Goal: Find contact information: Obtain details needed to contact an individual or organization

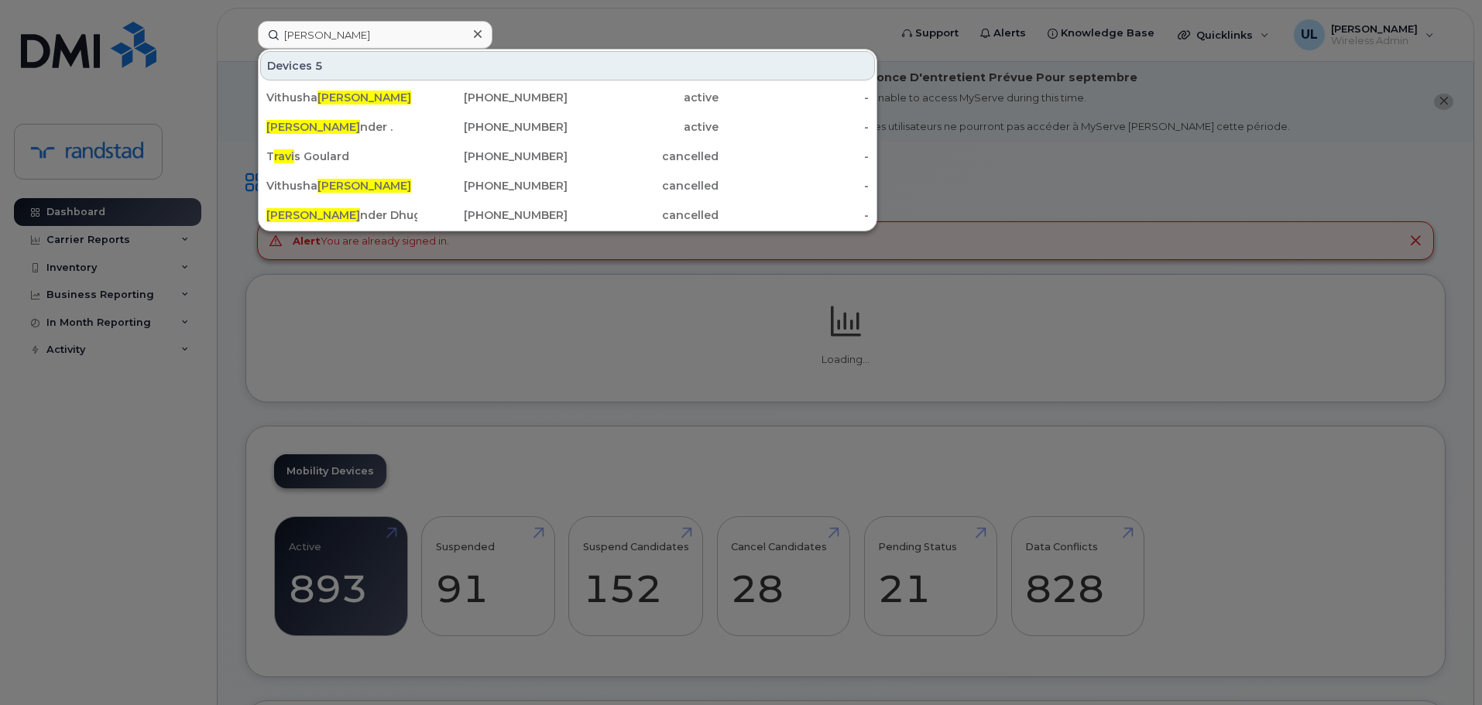
type input "[PERSON_NAME]"
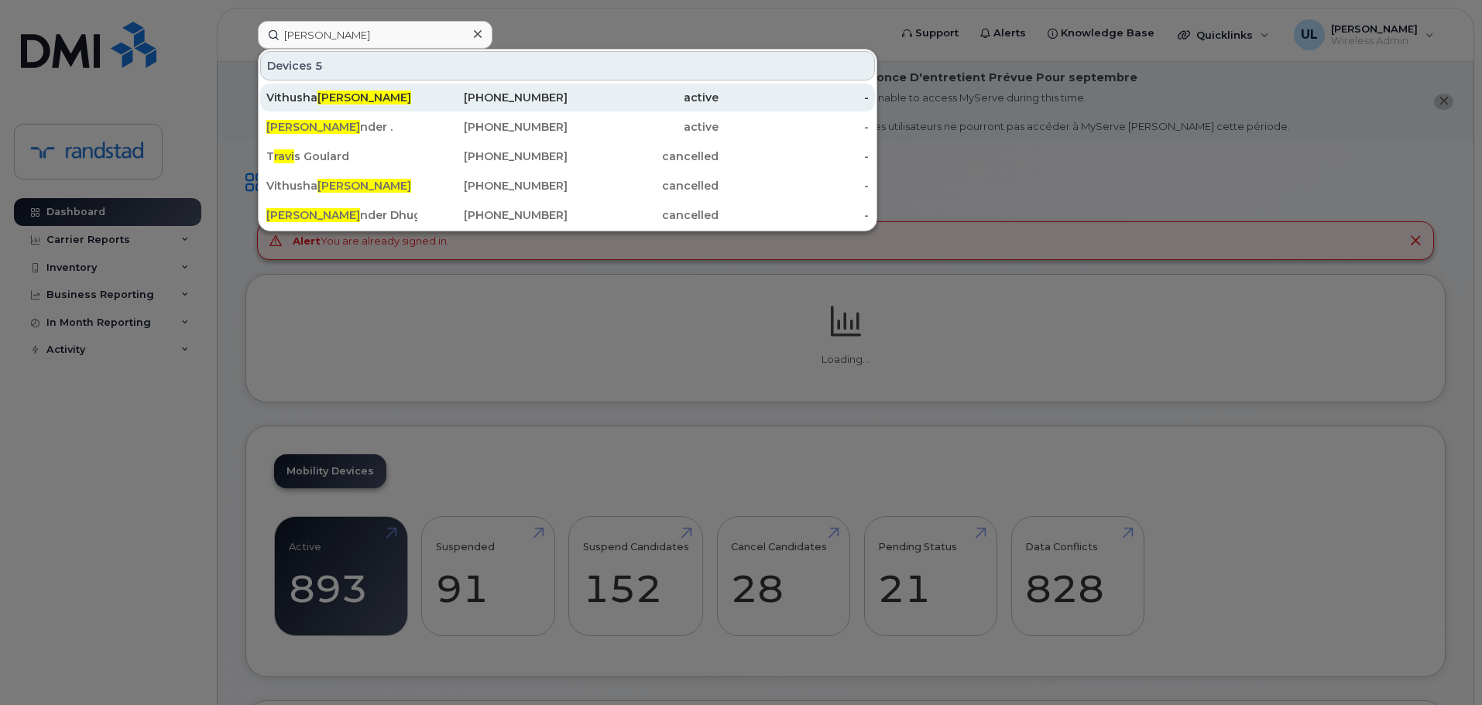
drag, startPoint x: 377, startPoint y: 101, endPoint x: 388, endPoint y: 106, distance: 12.1
click at [377, 101] on div "Vithusha Ravi" at bounding box center [341, 97] width 151 height 15
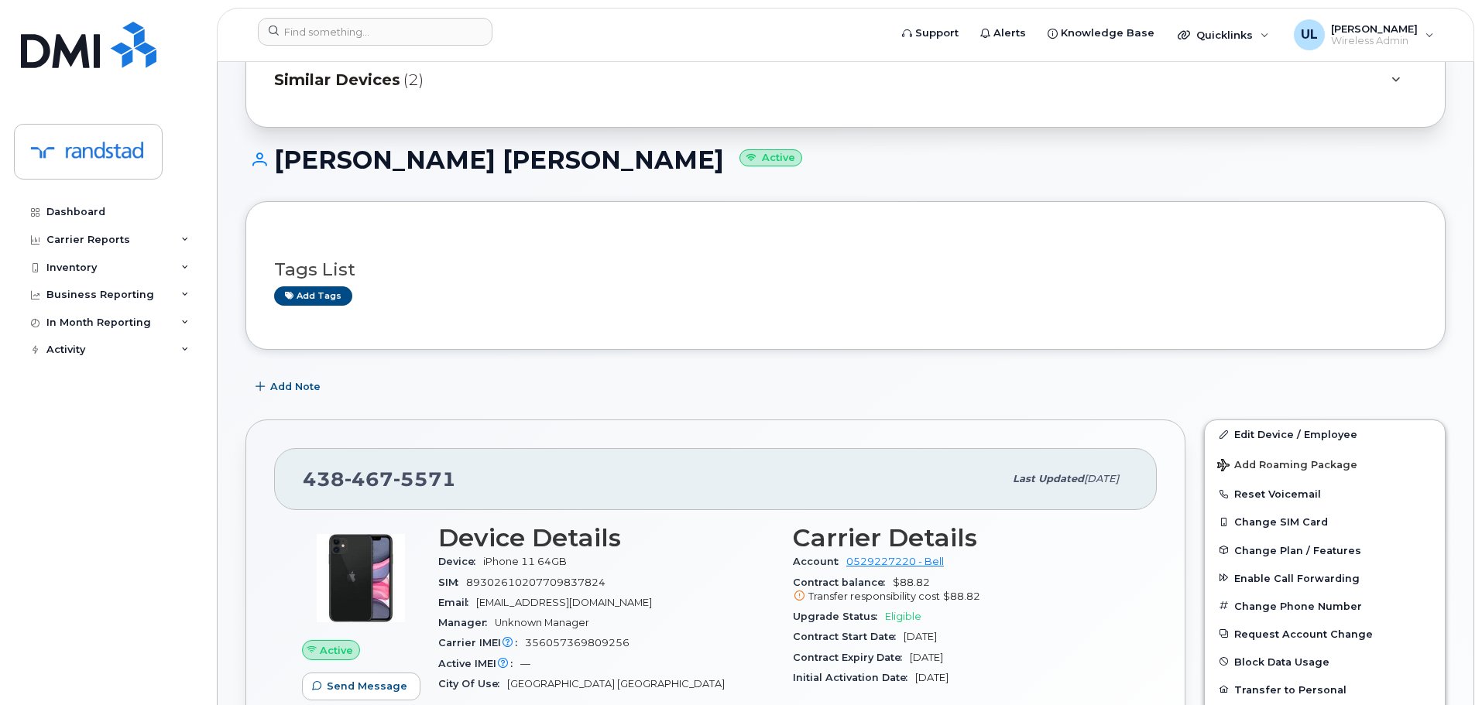
scroll to position [310, 0]
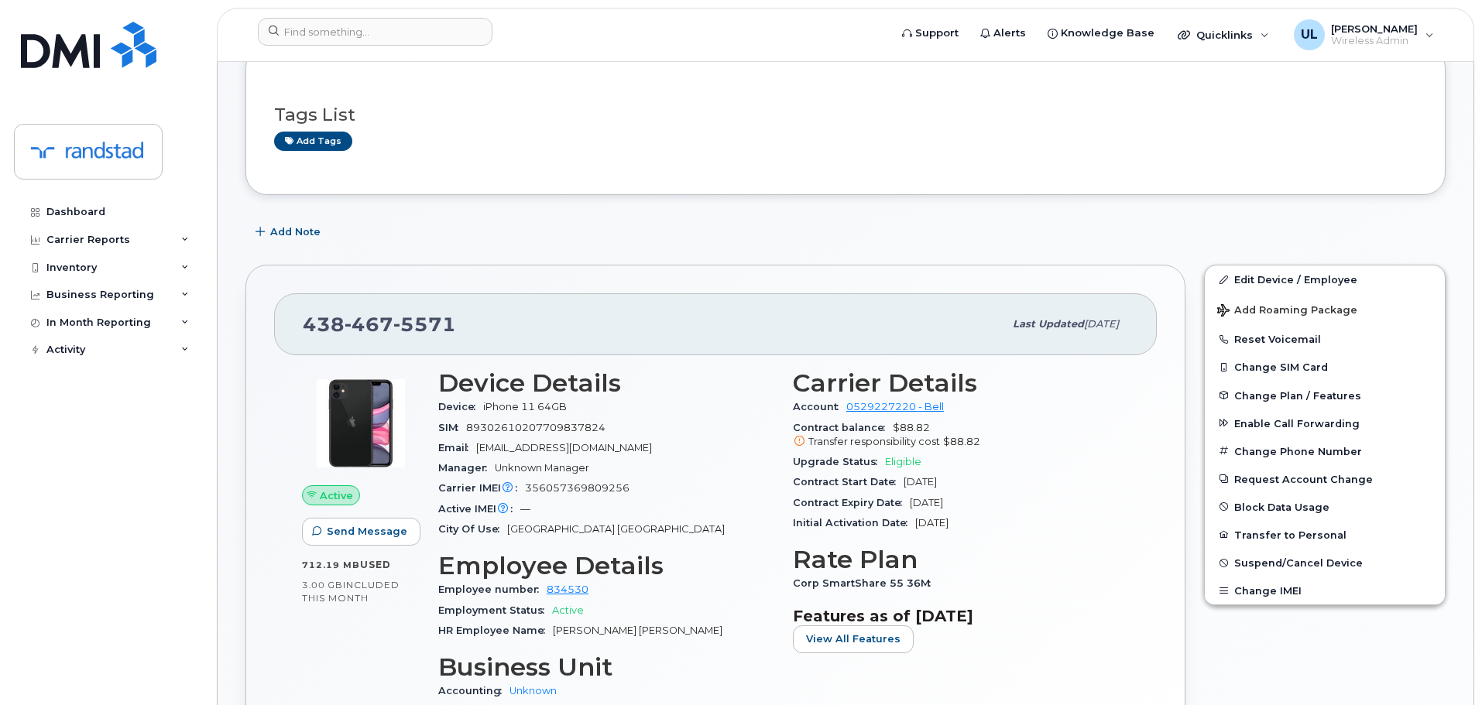
click at [388, 345] on div "438 467 5571 Last updated Sep 03, 2025" at bounding box center [715, 324] width 883 height 62
copy span "438 467 5571"
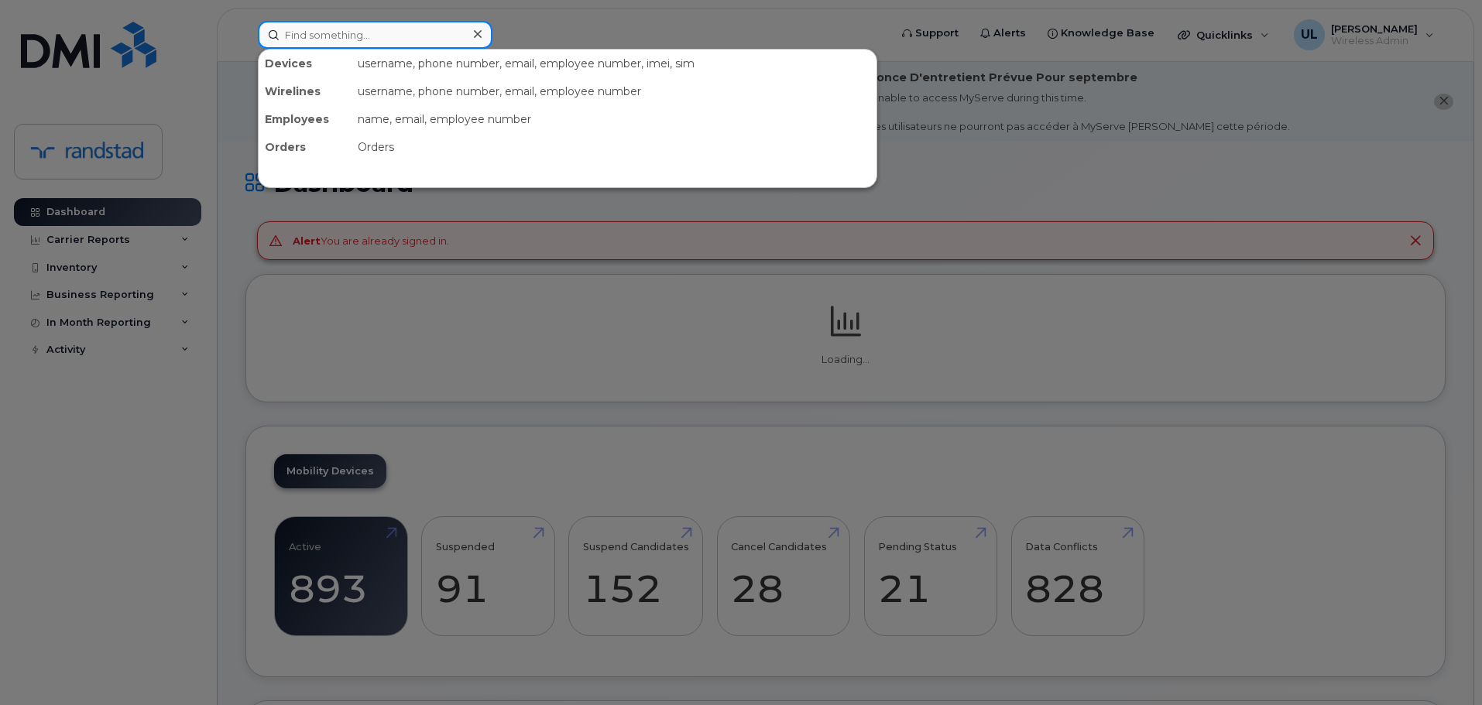
click at [425, 35] on input at bounding box center [375, 35] width 235 height 28
paste input "Jackson"
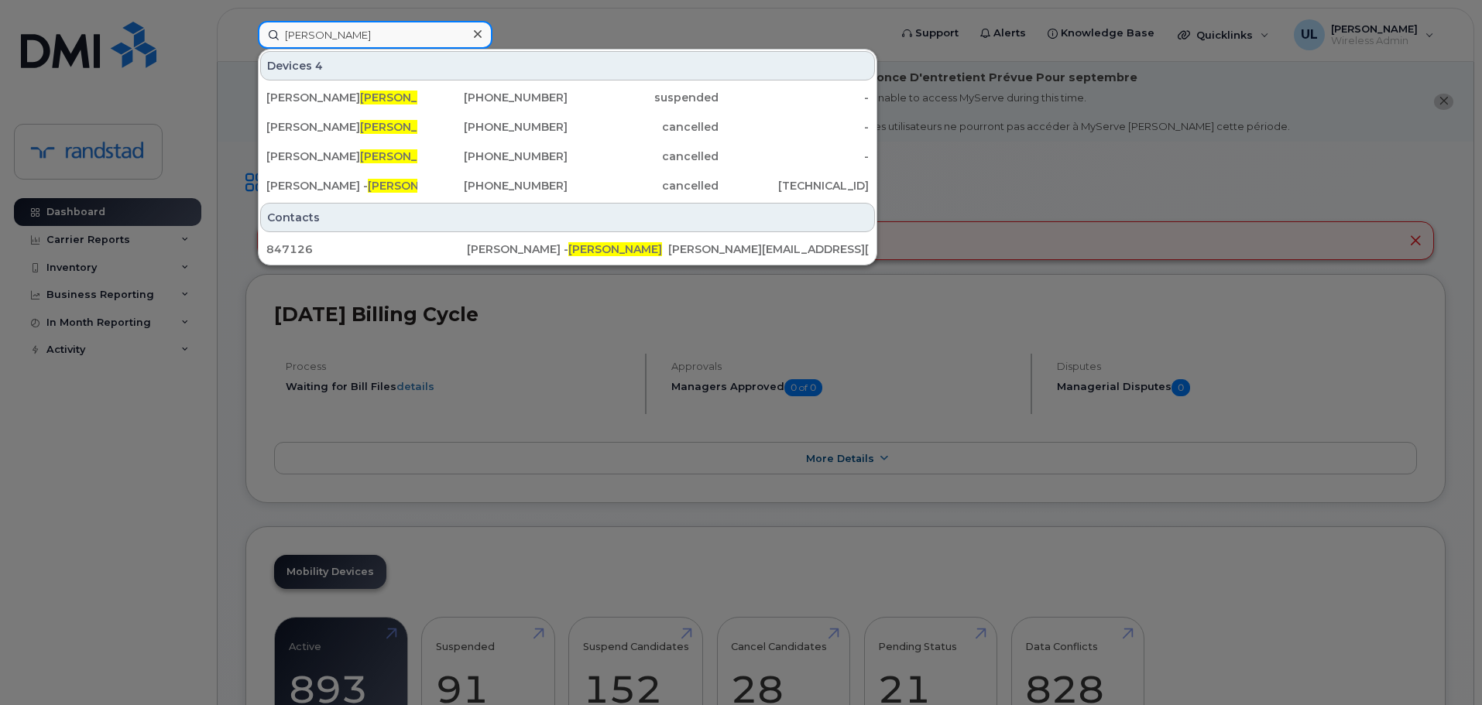
type input "Jackson"
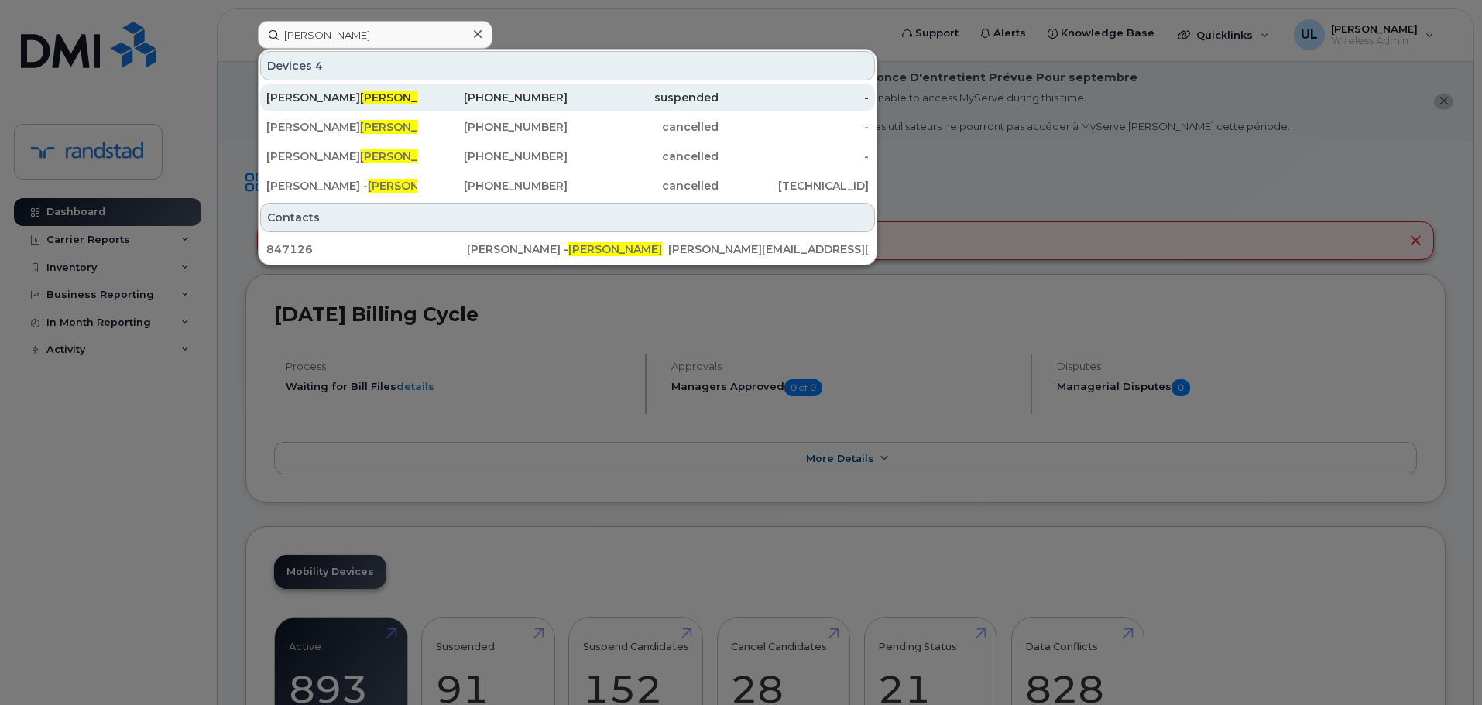
click at [377, 99] on div "Jennifer Jackson" at bounding box center [341, 97] width 151 height 15
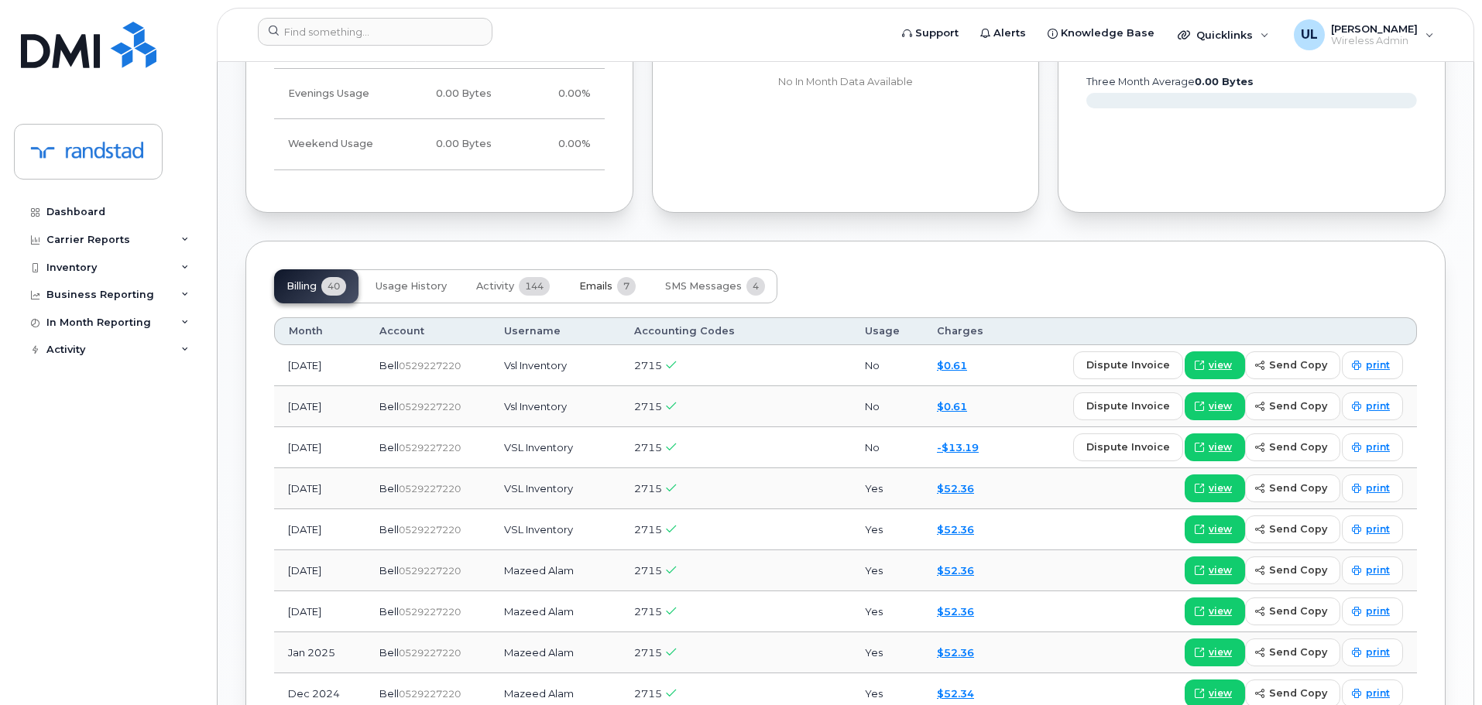
click at [578, 290] on button "Emails 7" at bounding box center [607, 286] width 81 height 34
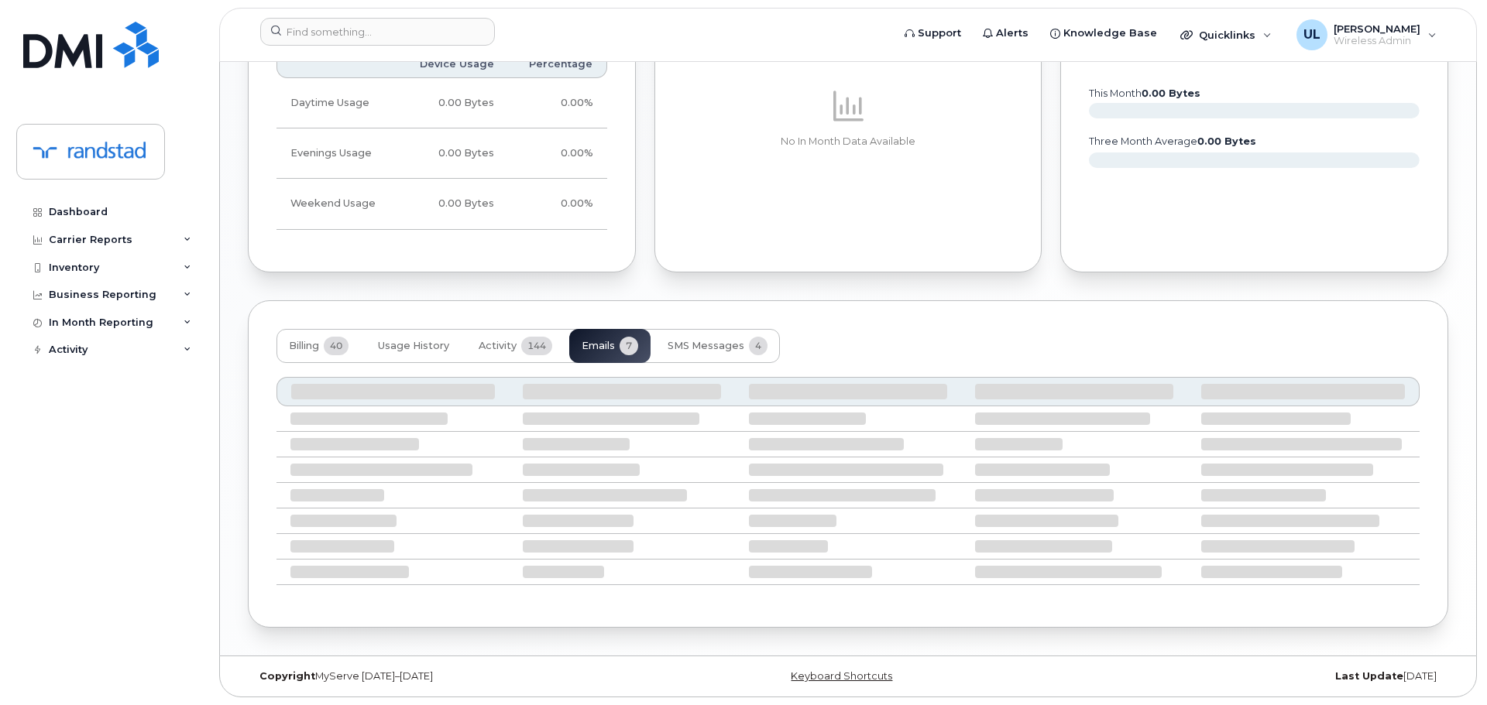
scroll to position [1037, 0]
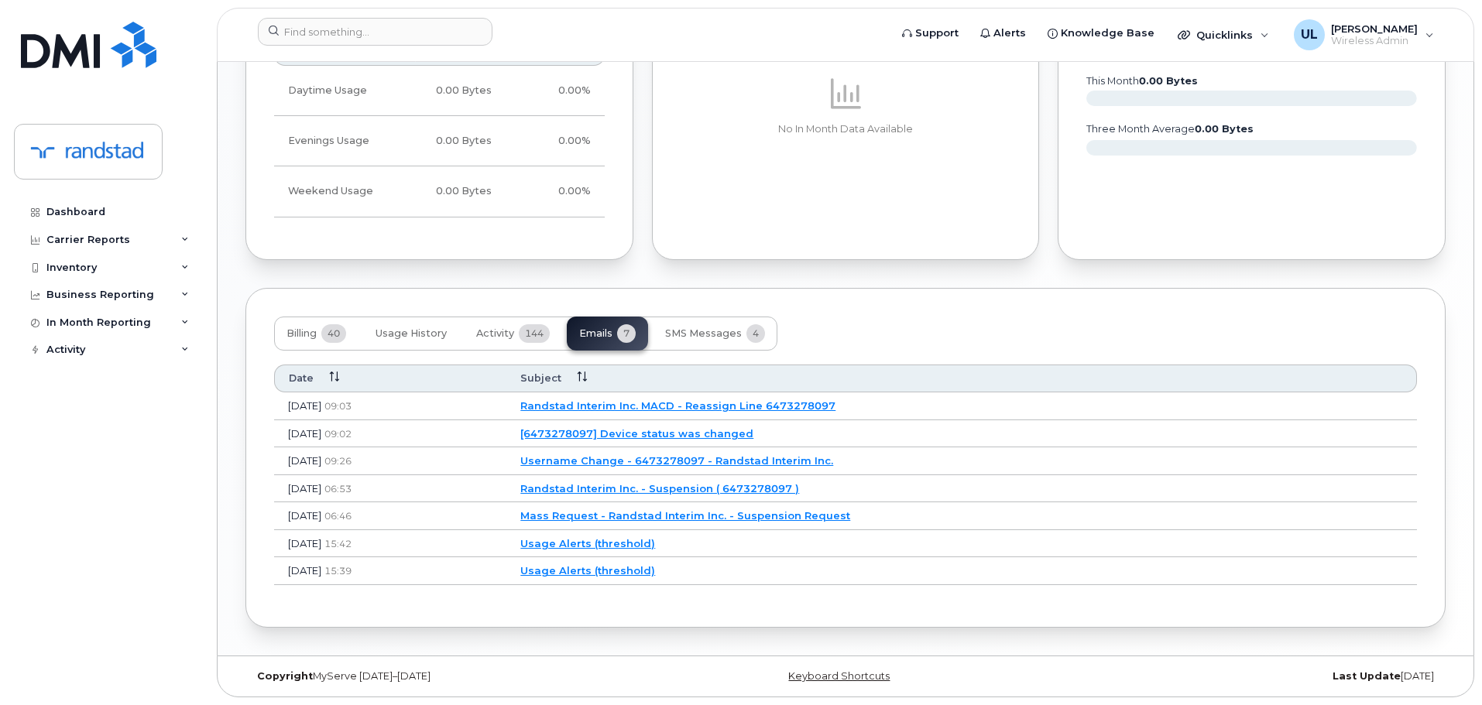
click at [703, 406] on link "Randstad Interim Inc. MACD - Reassign Line 6473278097" at bounding box center [677, 406] width 315 height 12
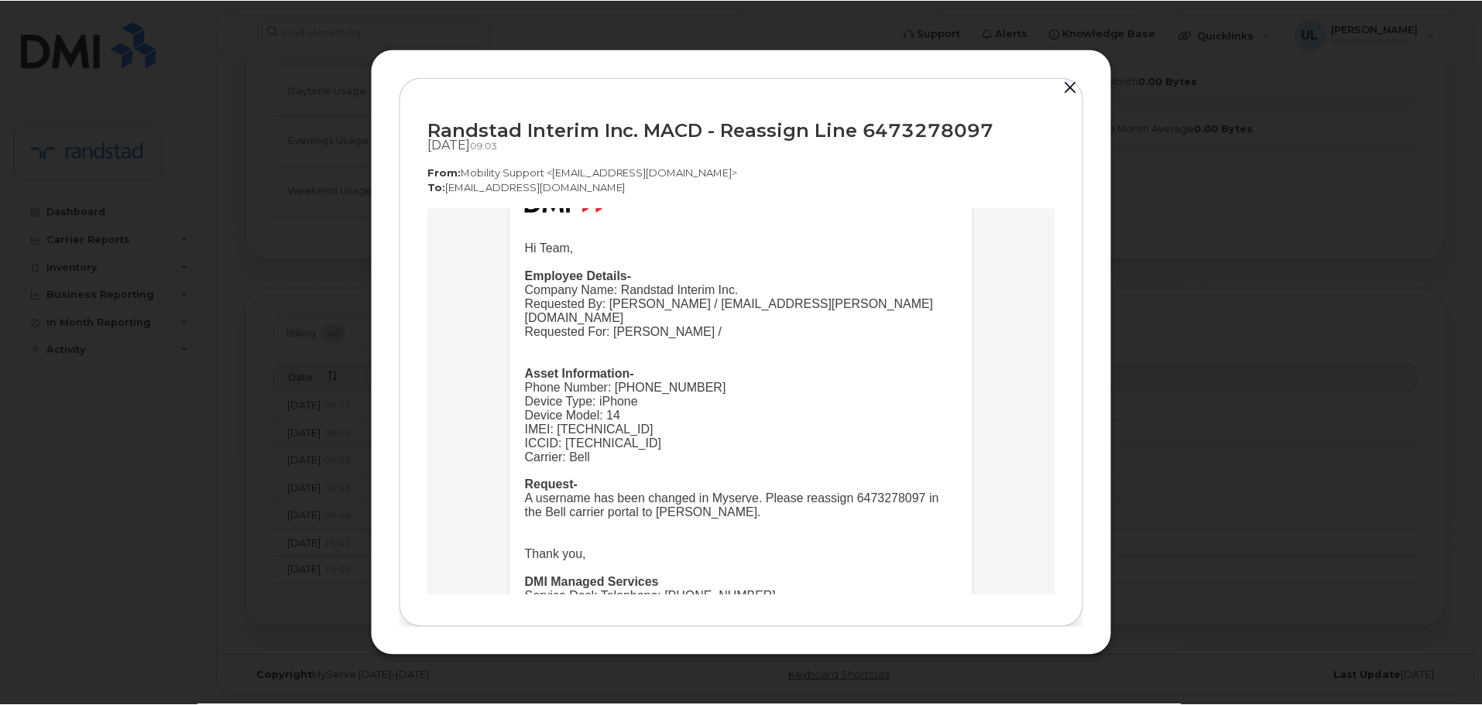
scroll to position [166, 0]
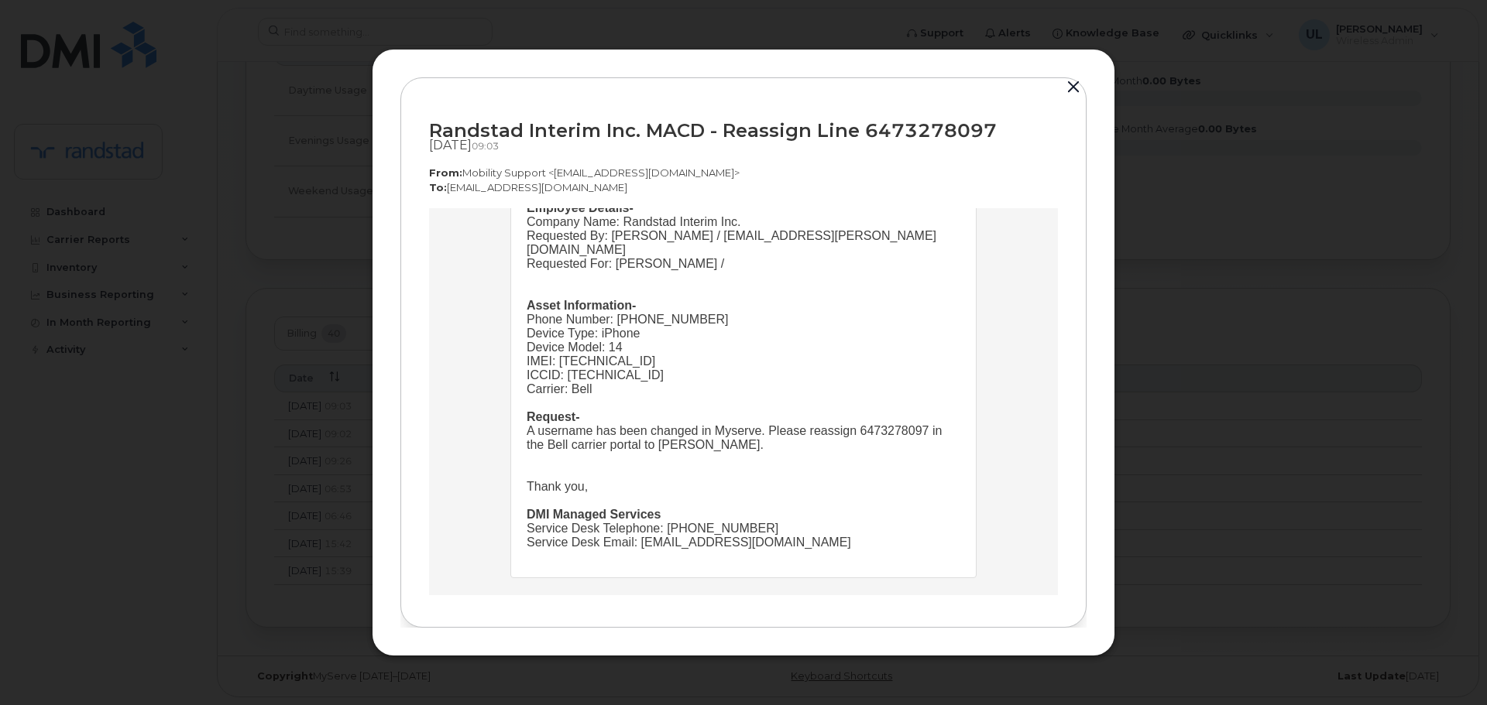
click at [1072, 83] on button "button" at bounding box center [1073, 88] width 23 height 22
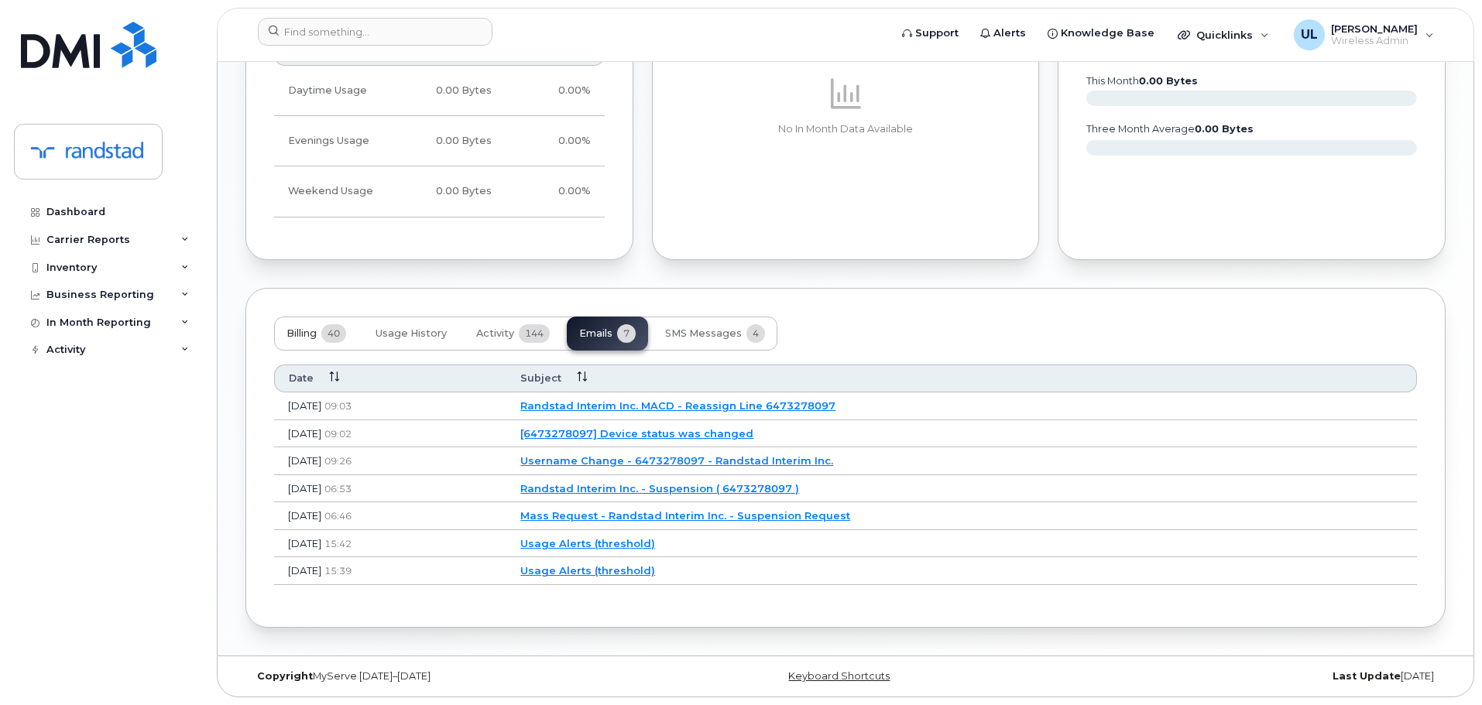
click at [308, 341] on button "Billing 40" at bounding box center [316, 334] width 84 height 34
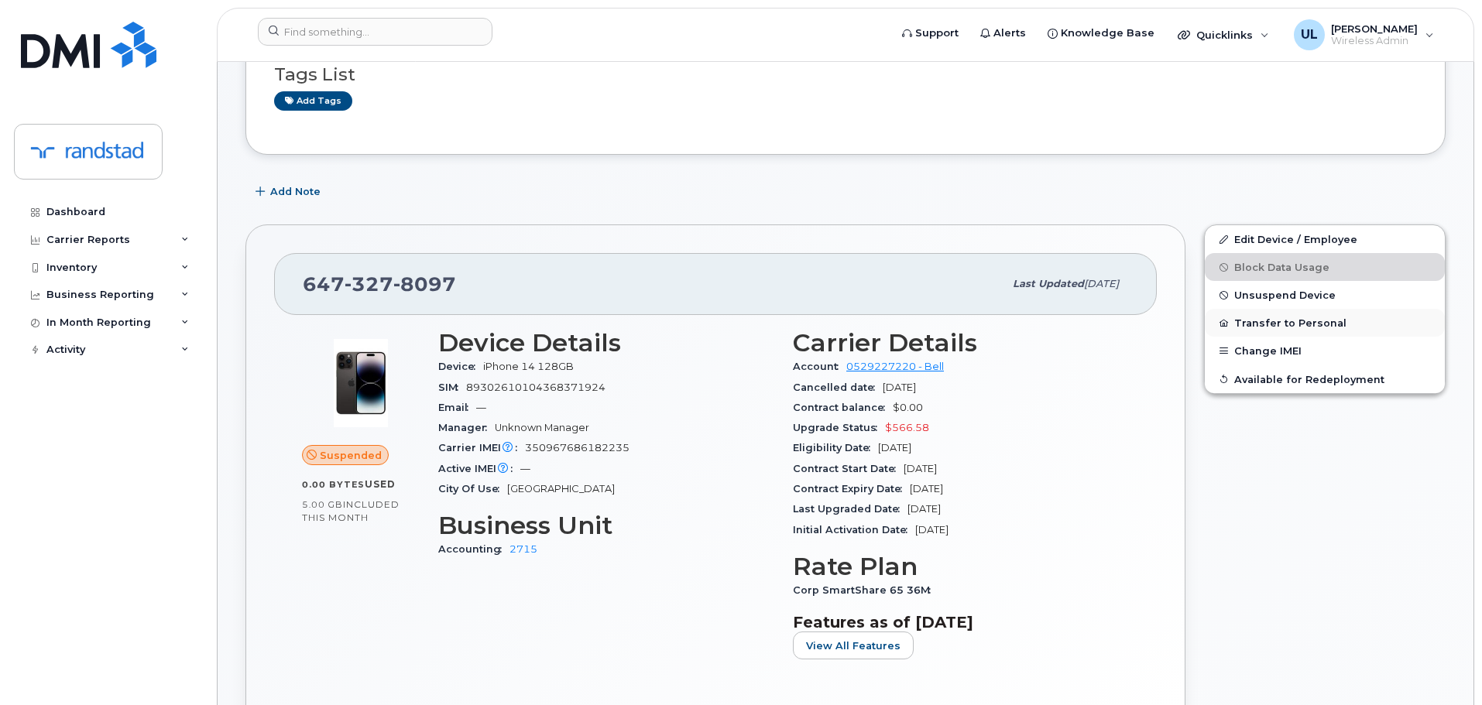
scroll to position [232, 0]
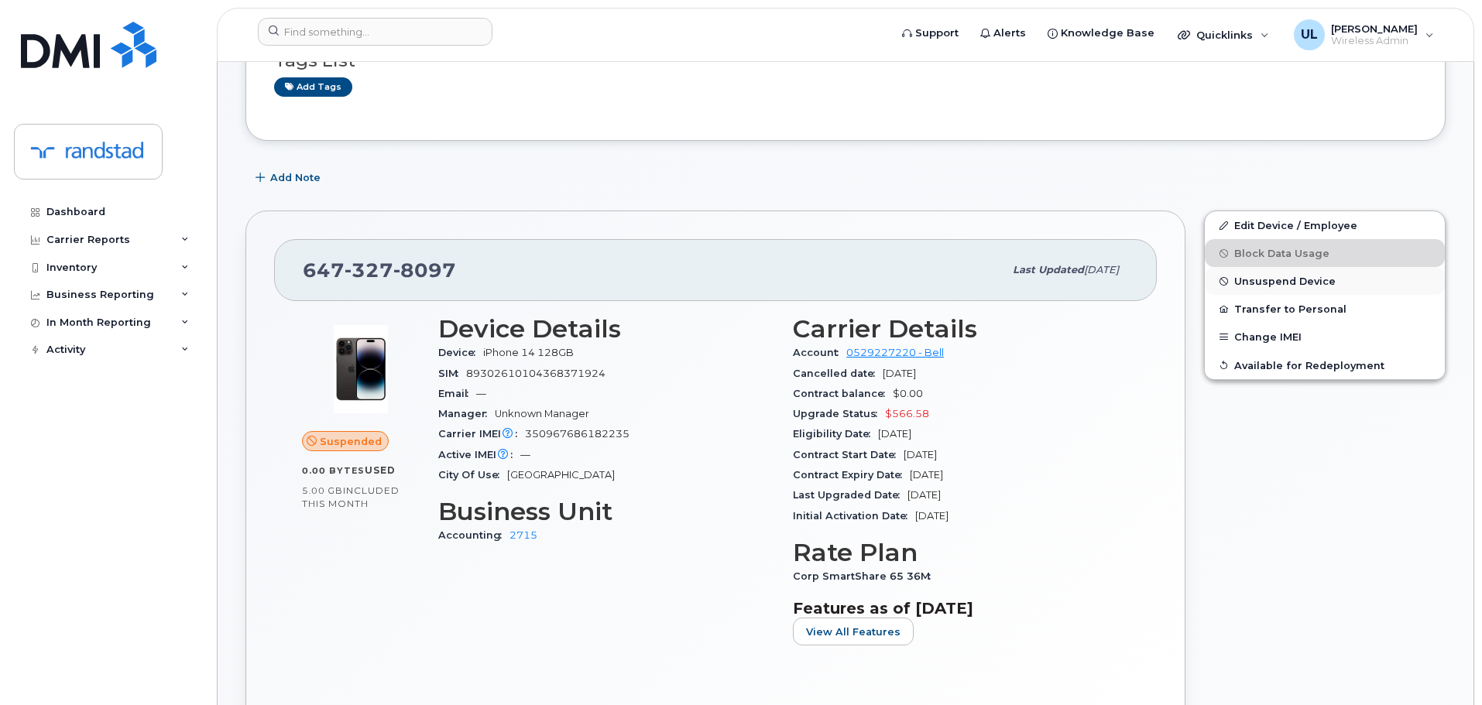
click at [1288, 271] on button "Unsuspend Device" at bounding box center [1325, 281] width 240 height 28
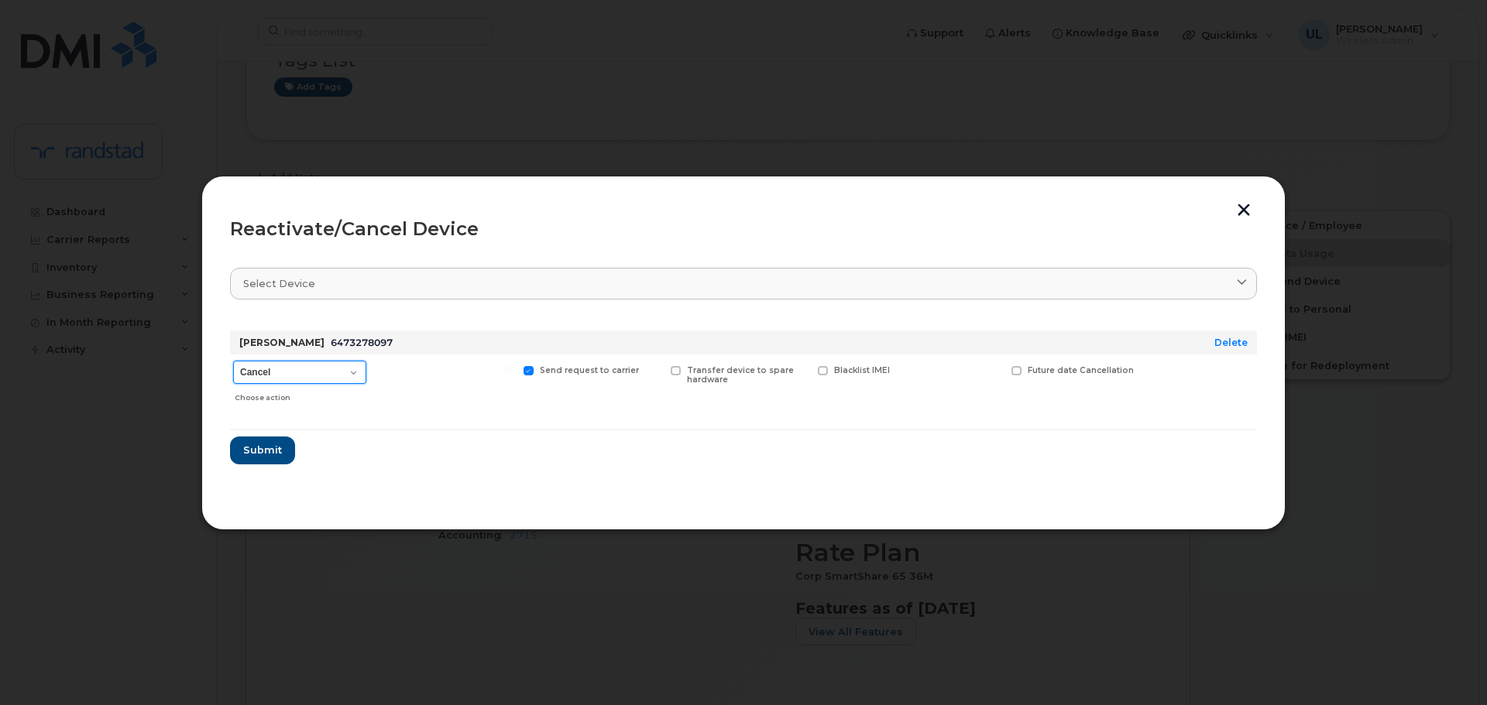
click at [319, 372] on select "Cancel Suspend - Extend Suspension Reactivate" at bounding box center [299, 372] width 133 height 23
select select "[object Object]"
click at [233, 361] on select "Cancel Suspend - Extend Suspension Reactivate" at bounding box center [299, 372] width 133 height 23
click at [273, 454] on span "Submit" at bounding box center [261, 450] width 39 height 15
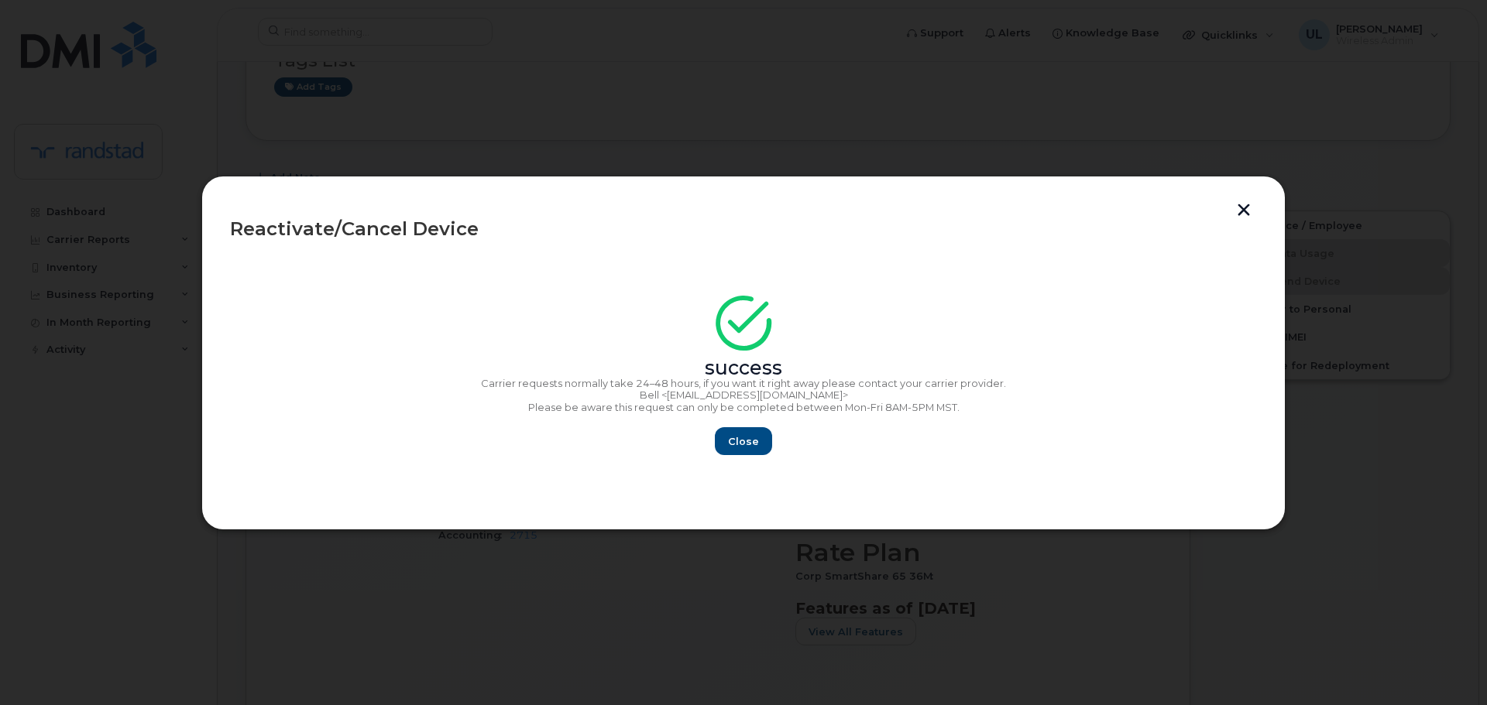
click at [773, 446] on div "Close" at bounding box center [743, 441] width 1027 height 28
click at [756, 444] on span "Close" at bounding box center [743, 441] width 31 height 15
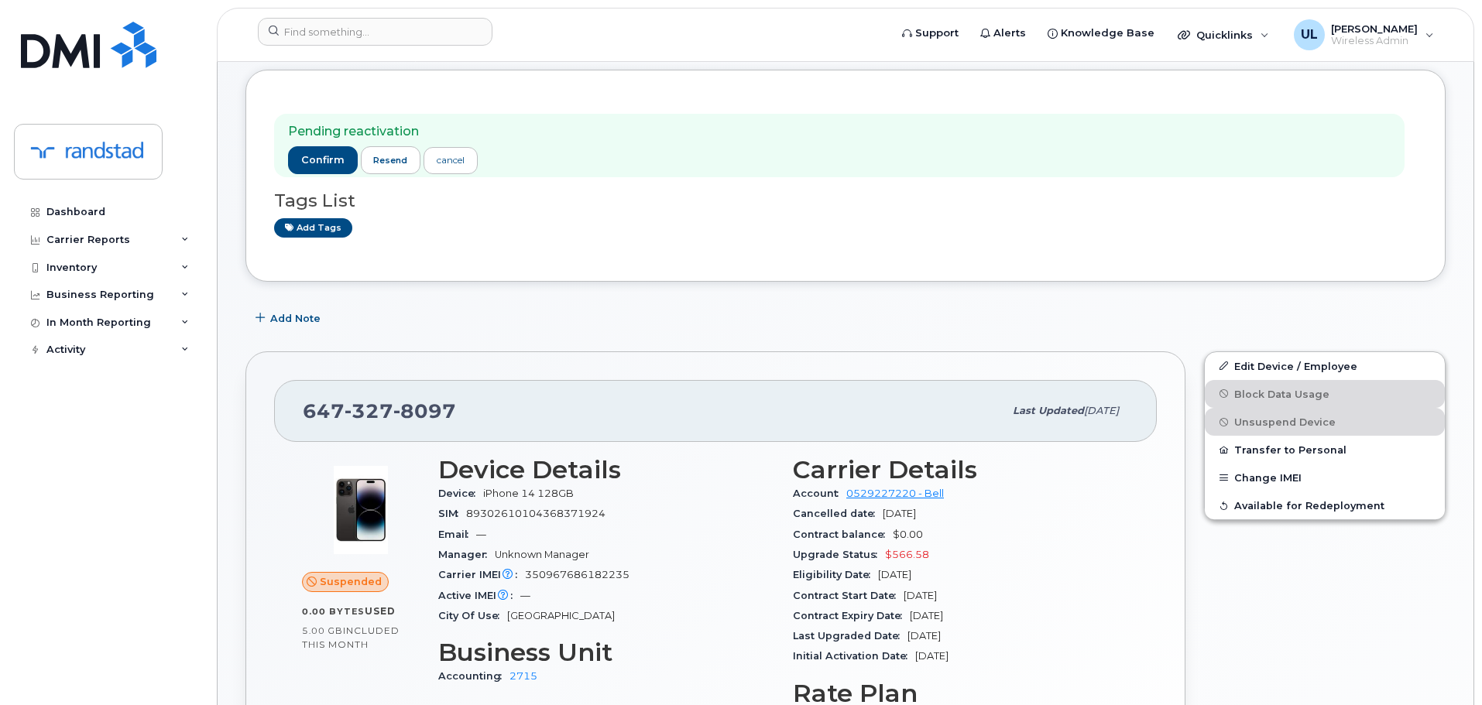
scroll to position [310, 0]
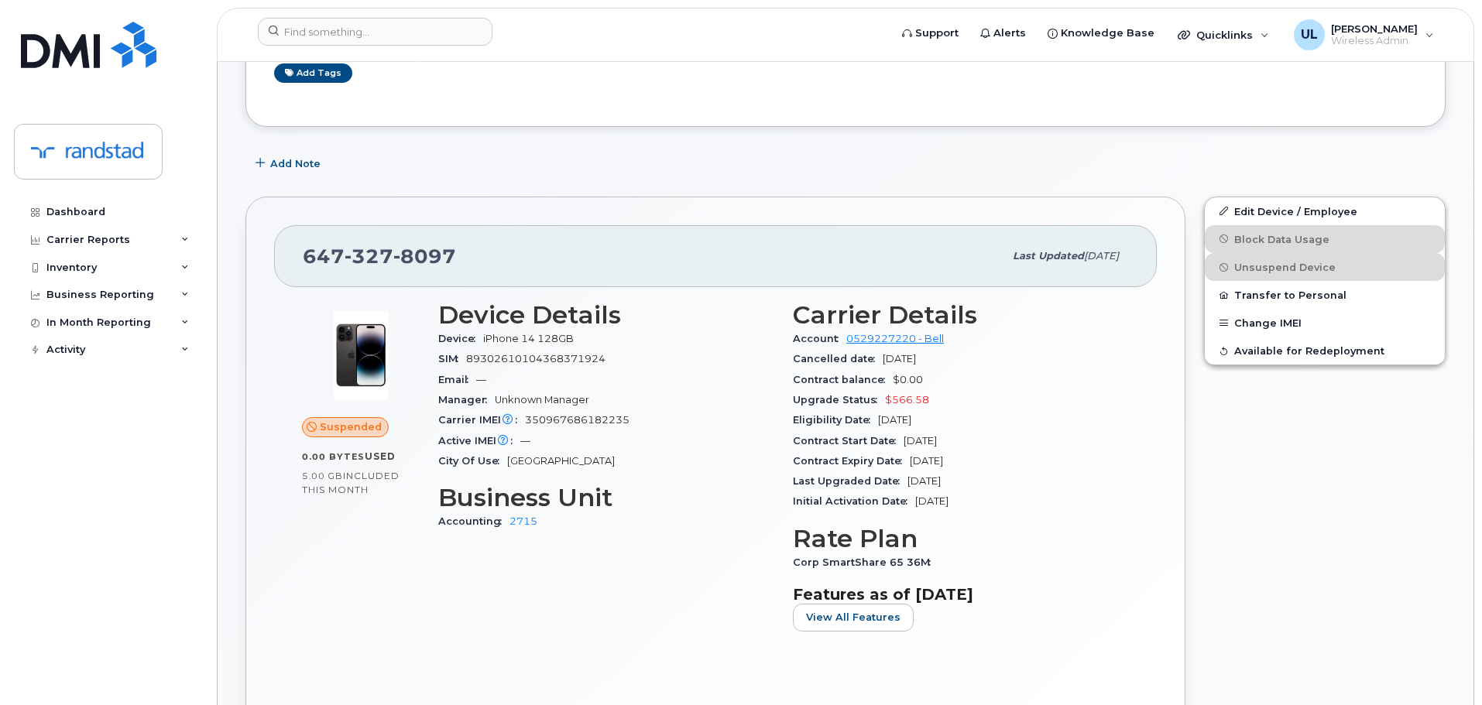
click at [560, 415] on span "350967686182235" at bounding box center [577, 420] width 105 height 12
copy span "350967686182235"
drag, startPoint x: 485, startPoint y: 341, endPoint x: 660, endPoint y: 336, distance: 174.3
click at [660, 338] on div "Device iPhone 14 128GB" at bounding box center [606, 339] width 336 height 20
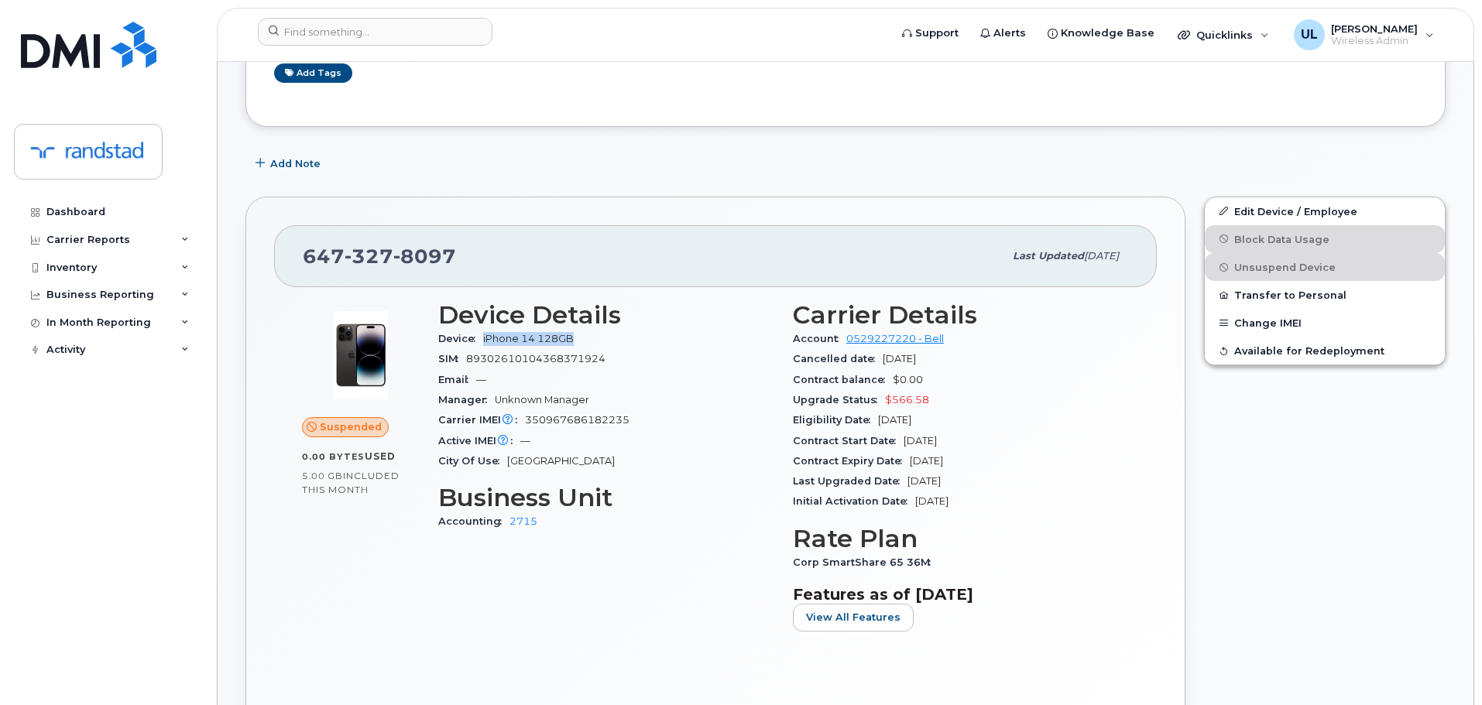
copy span "iPhone 14 128GB"
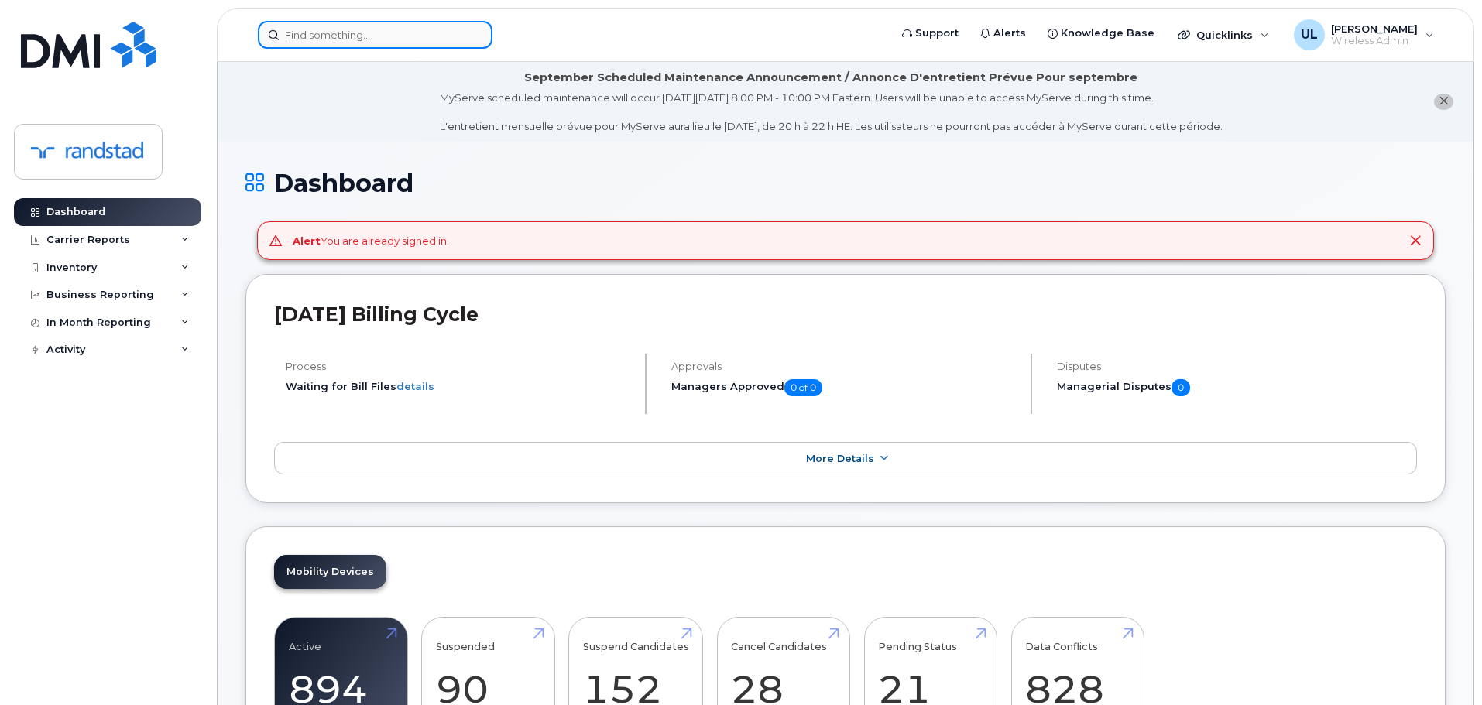
drag, startPoint x: 334, startPoint y: 17, endPoint x: 290, endPoint y: 29, distance: 45.6
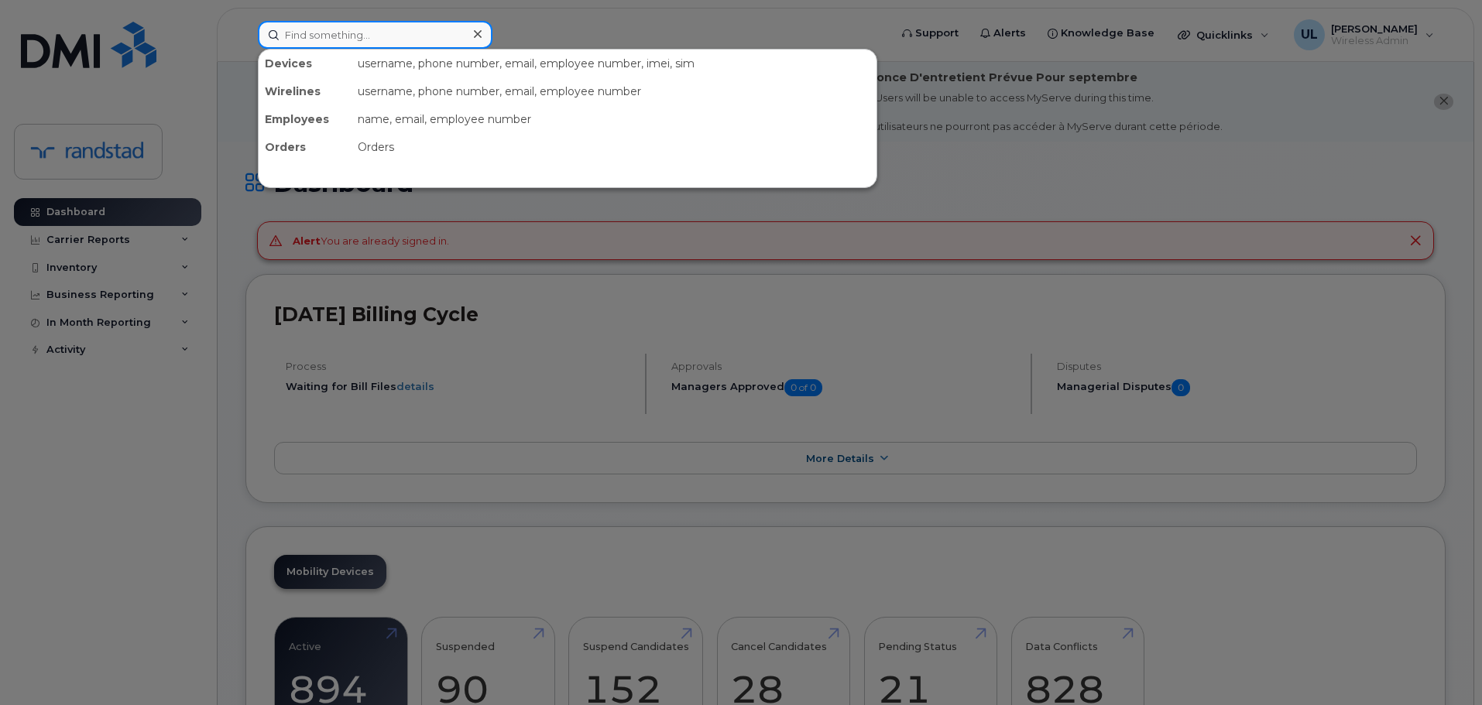
paste input "[PERSON_NAME]"
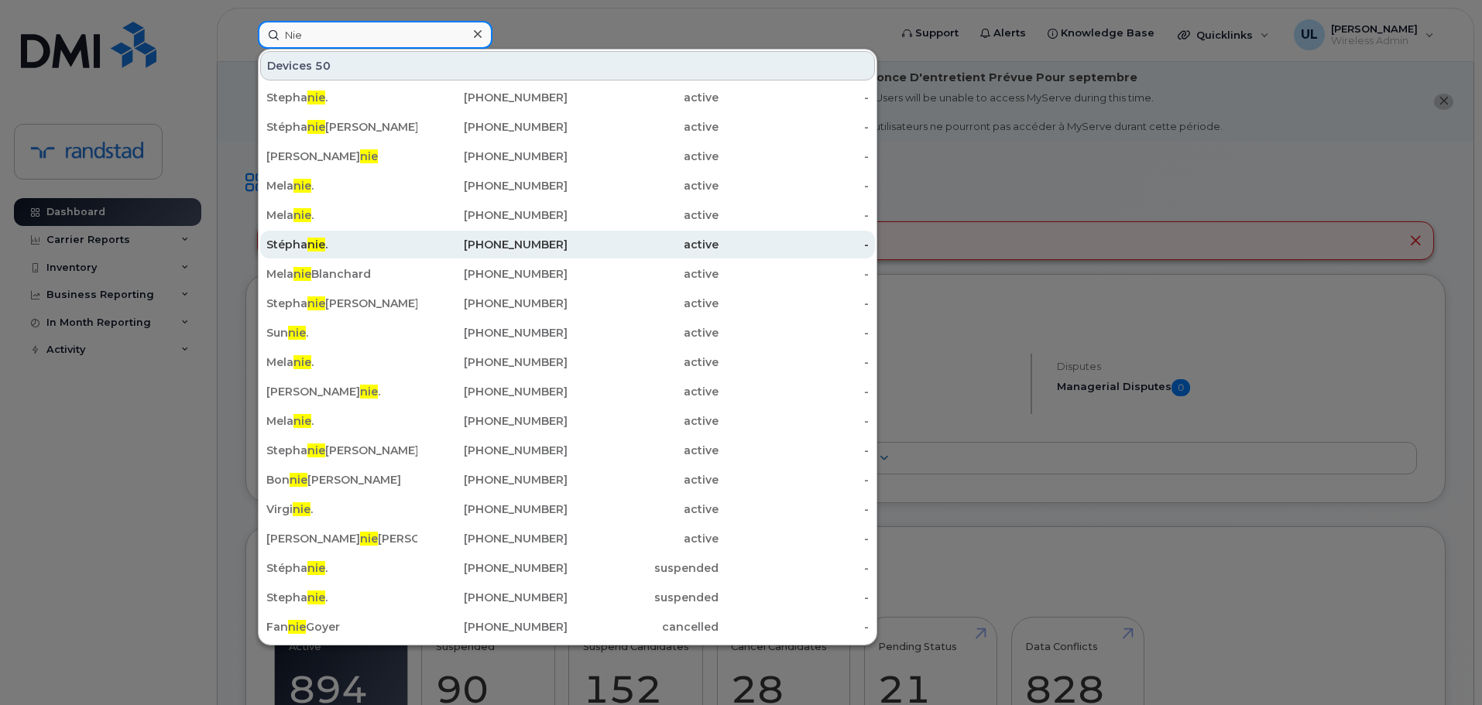
paste input "[PERSON_NAME]"
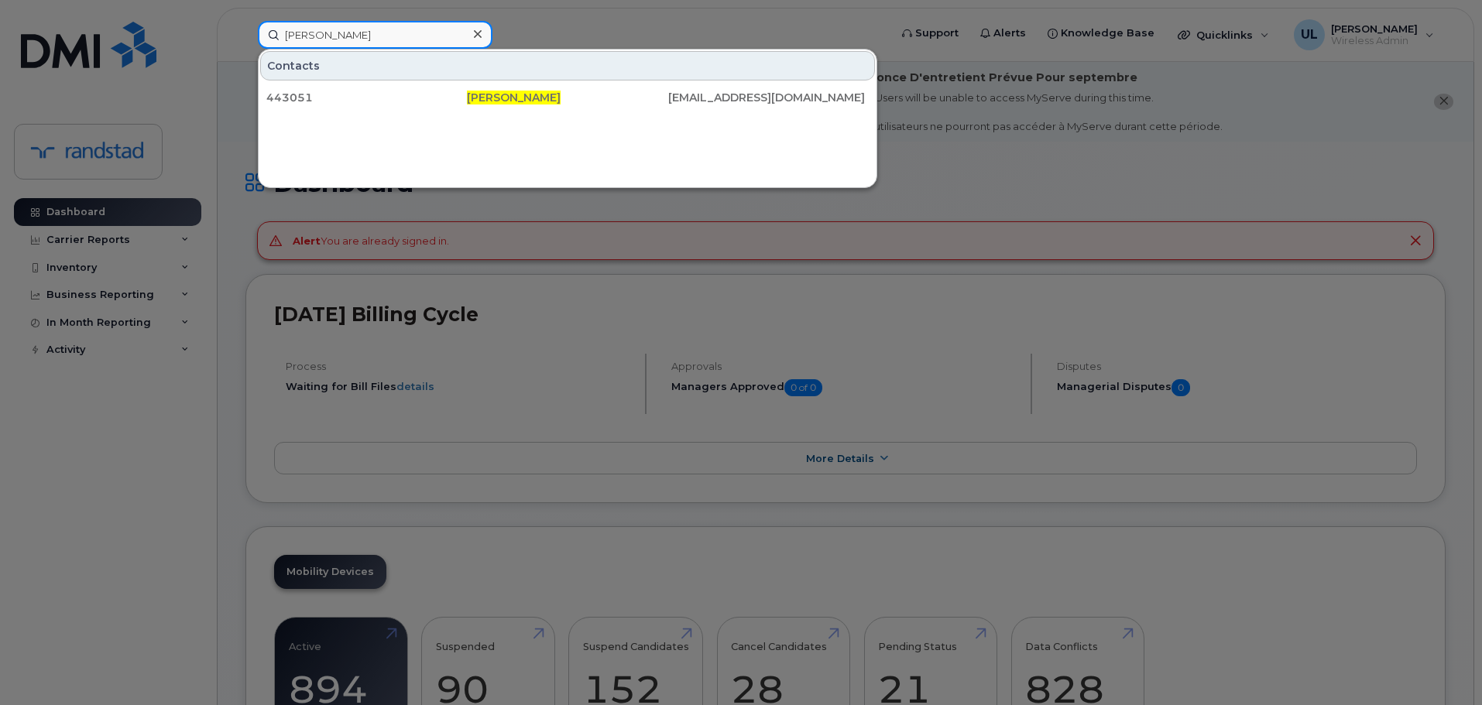
type input "[PERSON_NAME]"
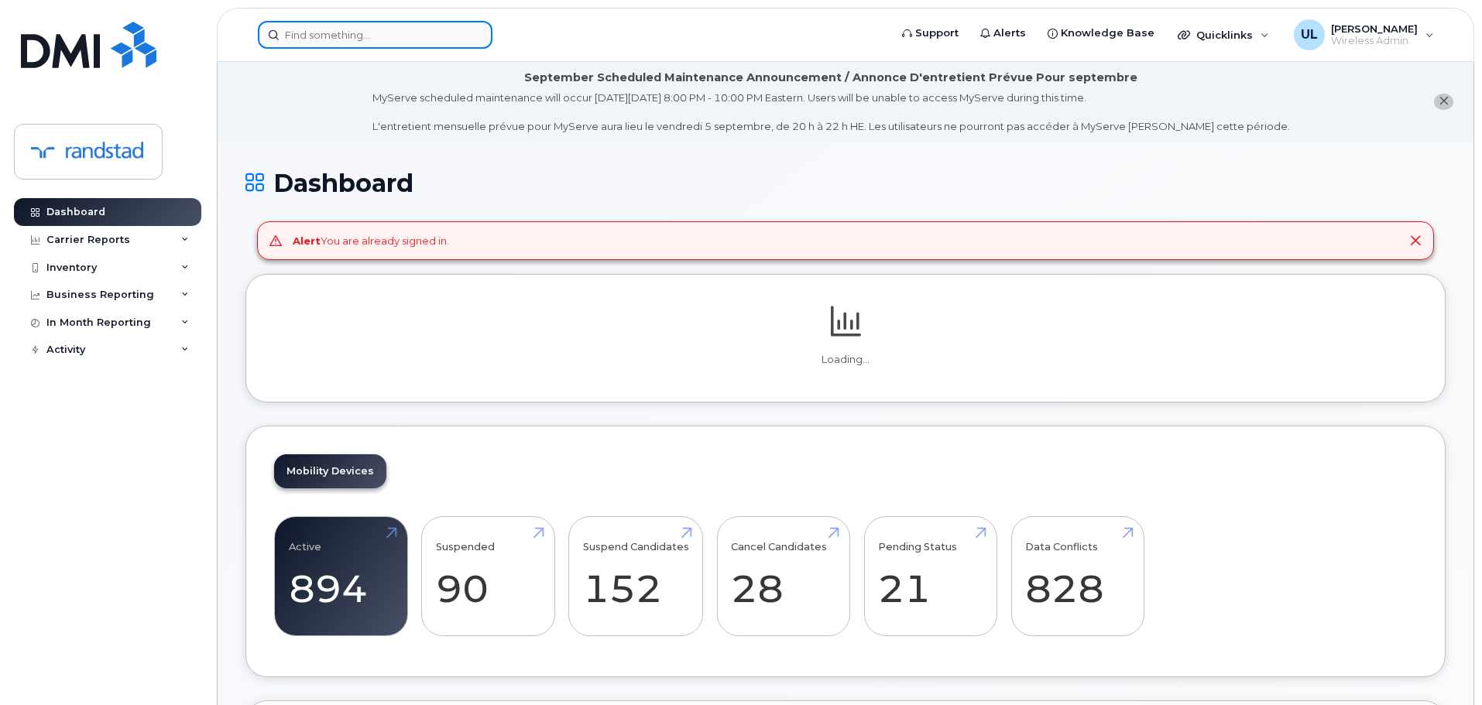
click at [447, 23] on input at bounding box center [375, 35] width 235 height 28
paste input "Novitchkova"
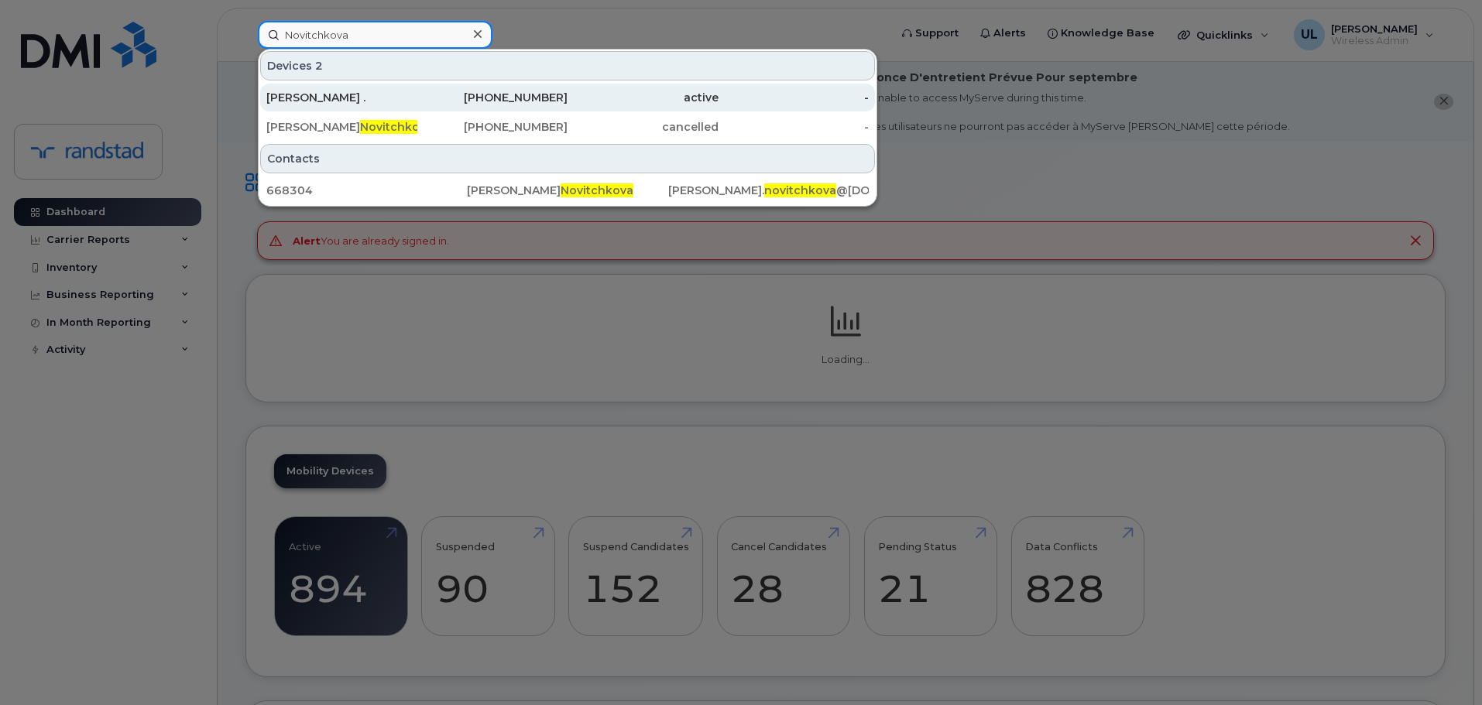
type input "Novitchkova"
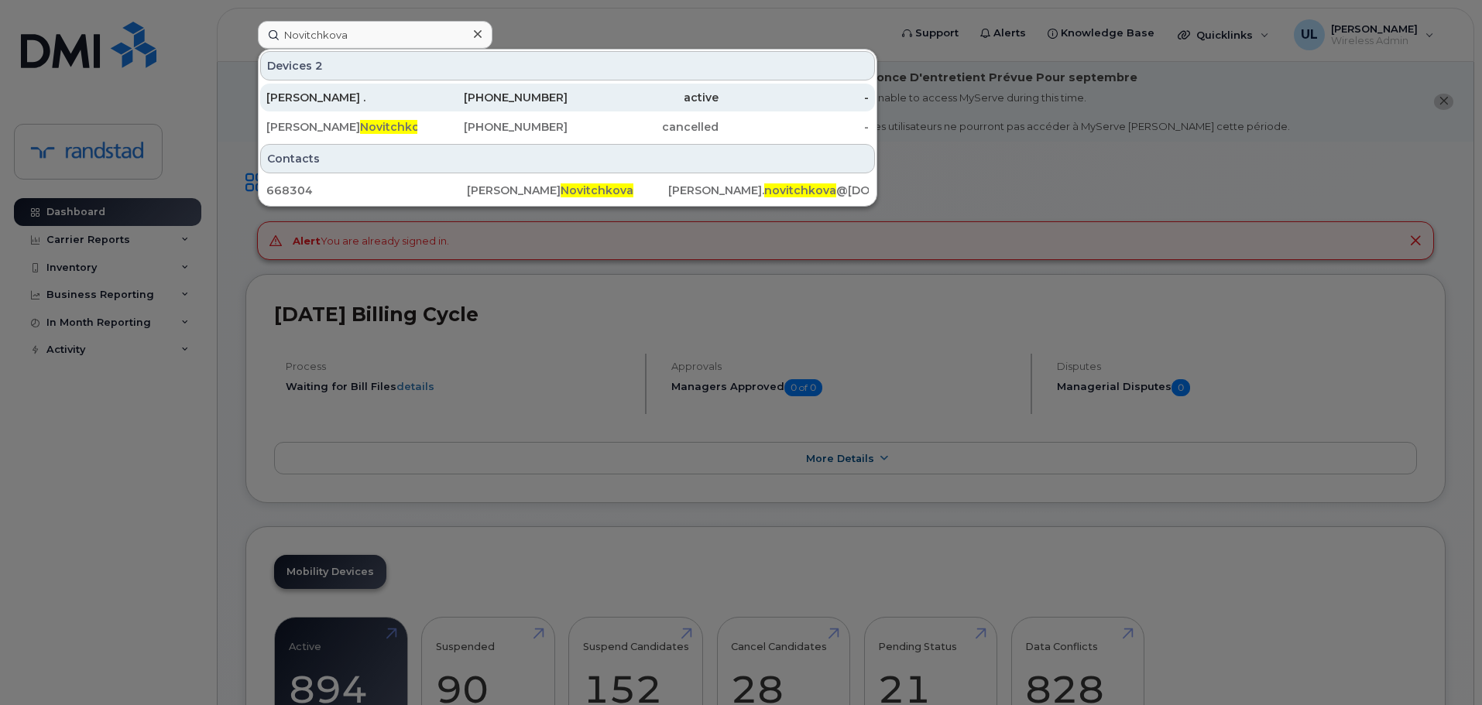
click at [386, 95] on div "[PERSON_NAME] ." at bounding box center [341, 97] width 151 height 15
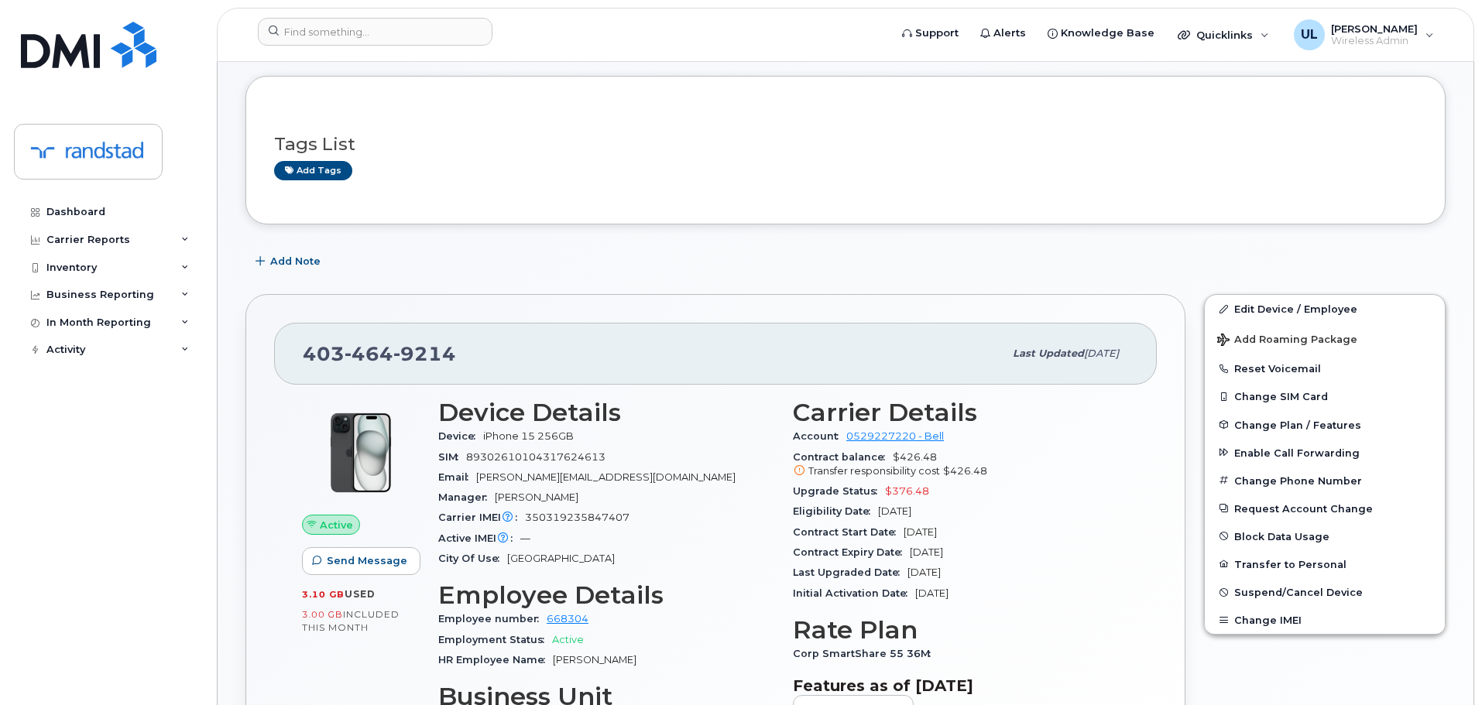
scroll to position [310, 0]
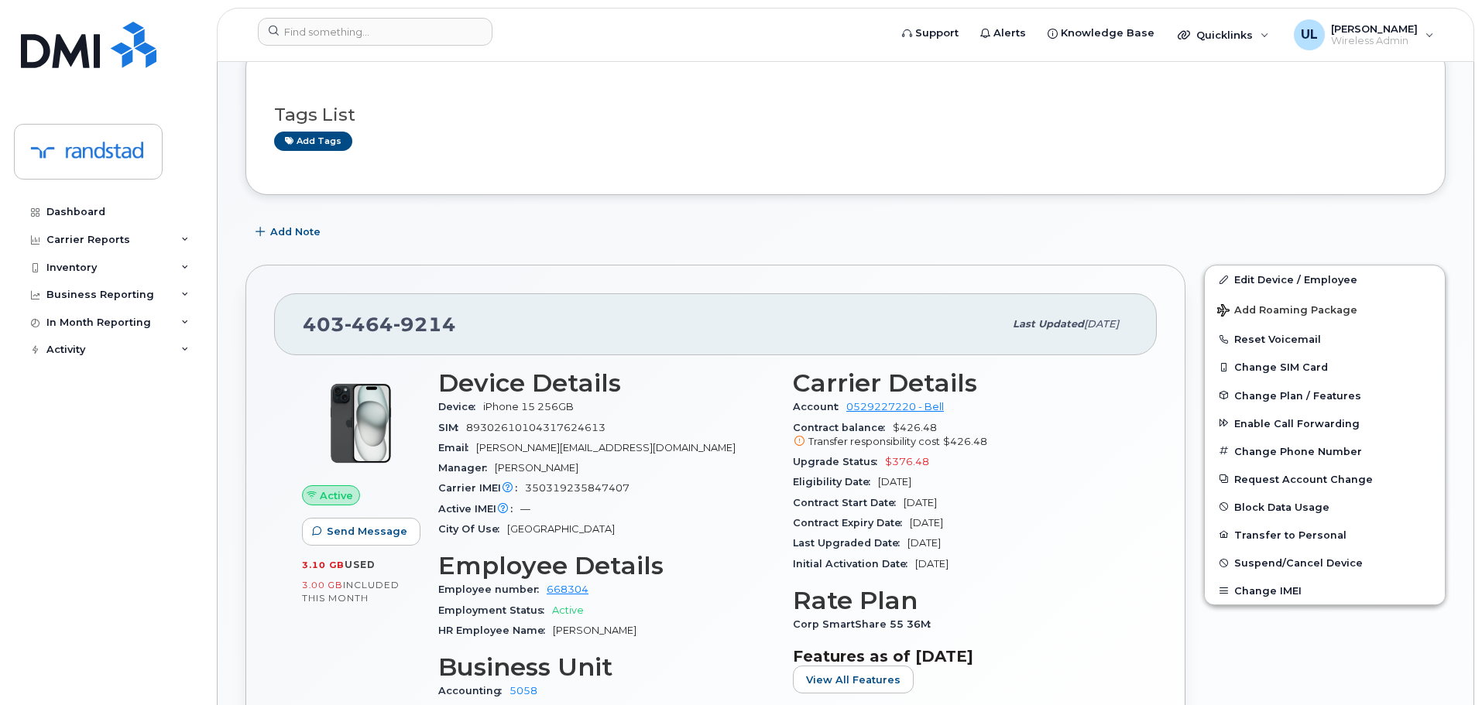
click at [438, 325] on span "9214" at bounding box center [424, 324] width 63 height 23
copy span "[PHONE_NUMBER]"
